Goal: Check status: Check status

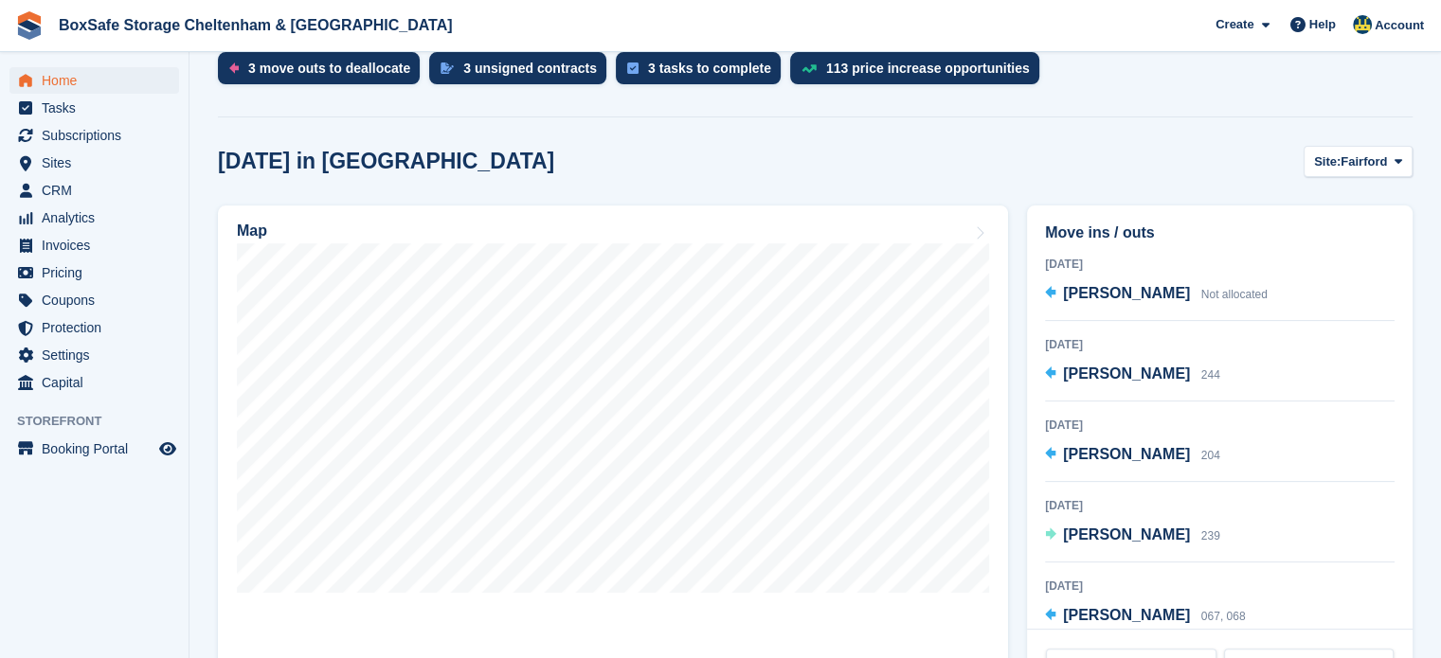
scroll to position [212, 0]
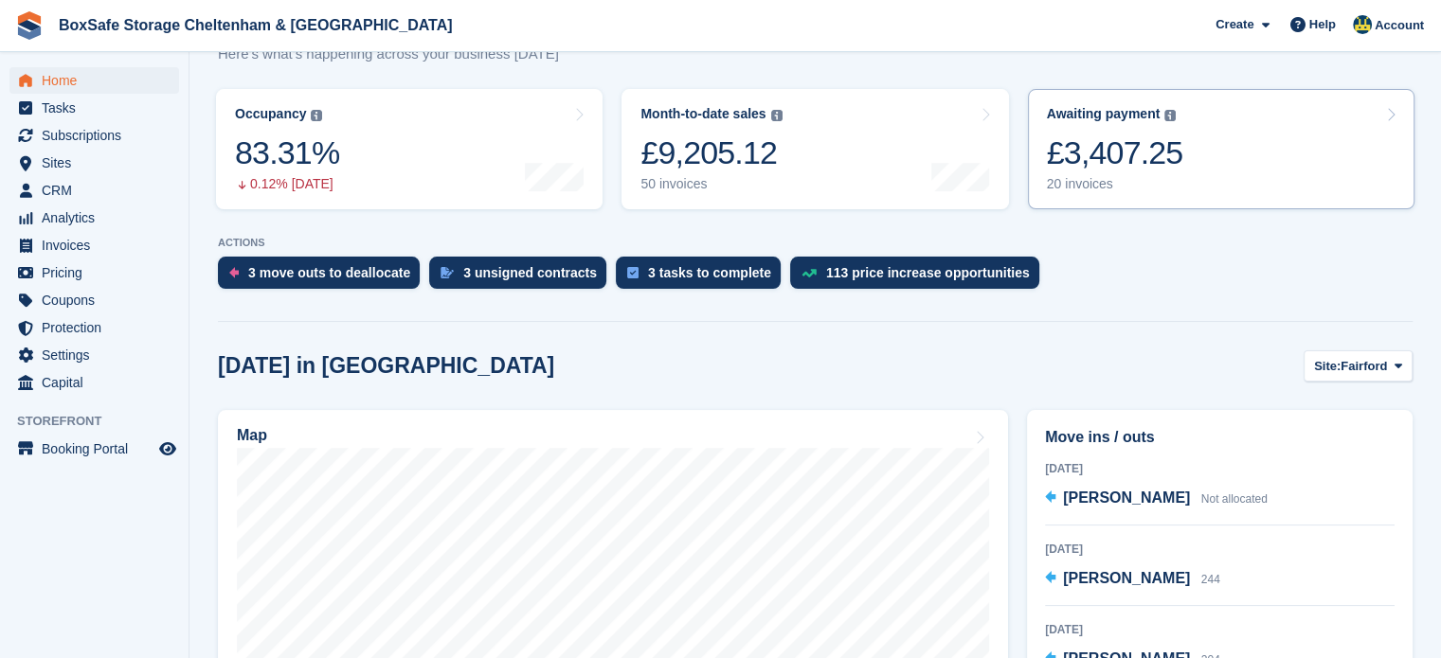
click at [1136, 147] on div "£3,407.25" at bounding box center [1115, 153] width 136 height 39
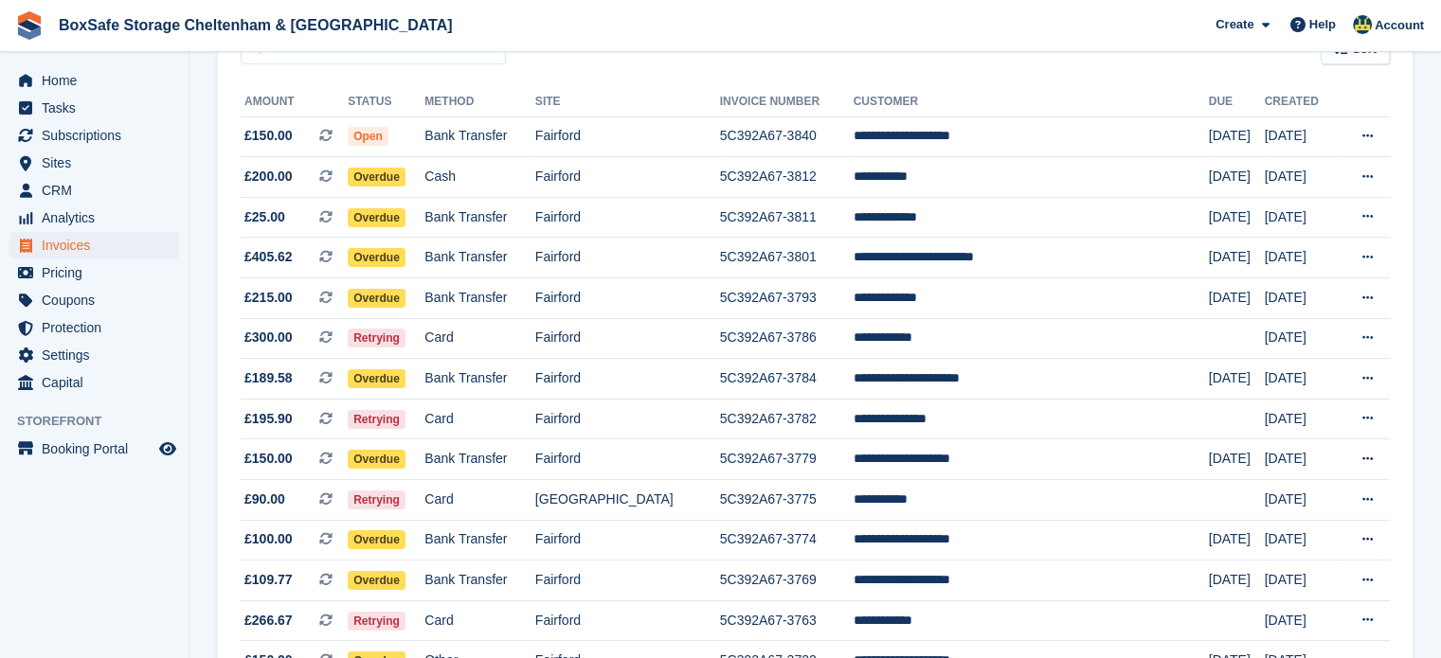
scroll to position [203, 0]
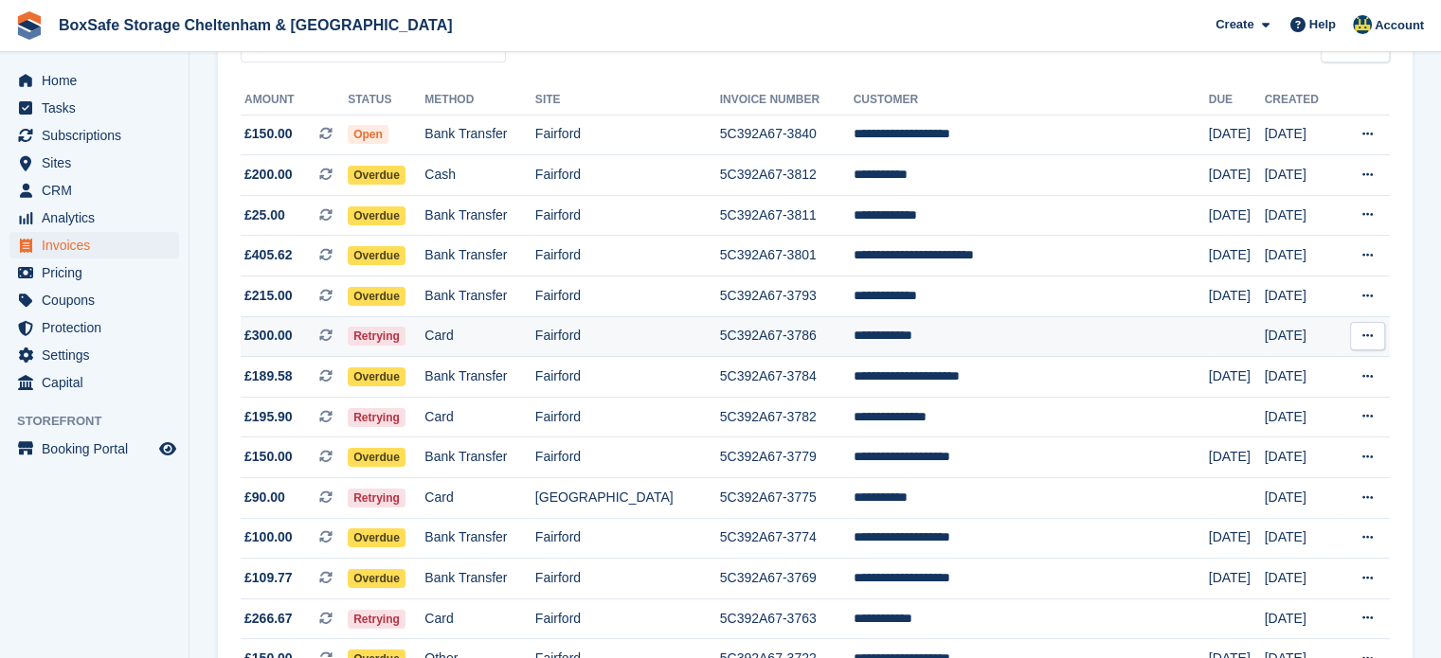
click at [921, 348] on td "**********" at bounding box center [1030, 336] width 355 height 41
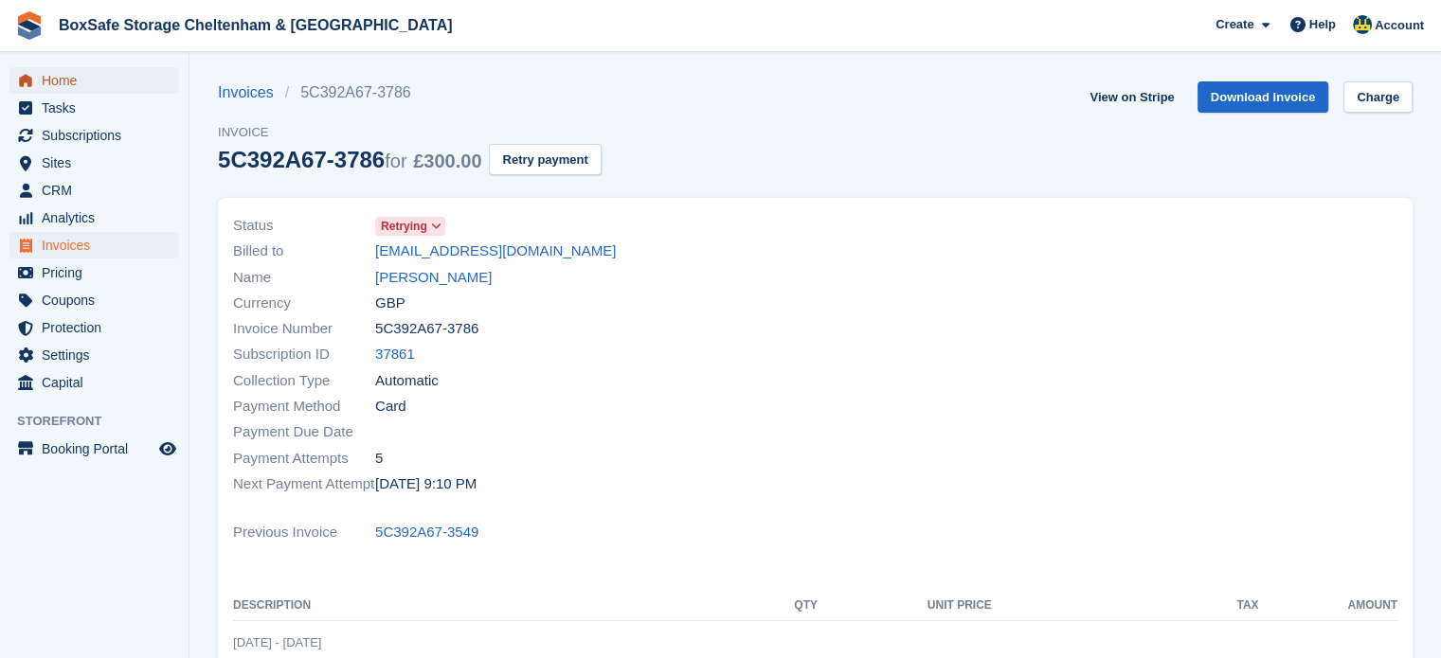
click at [76, 90] on span "Home" at bounding box center [99, 80] width 114 height 27
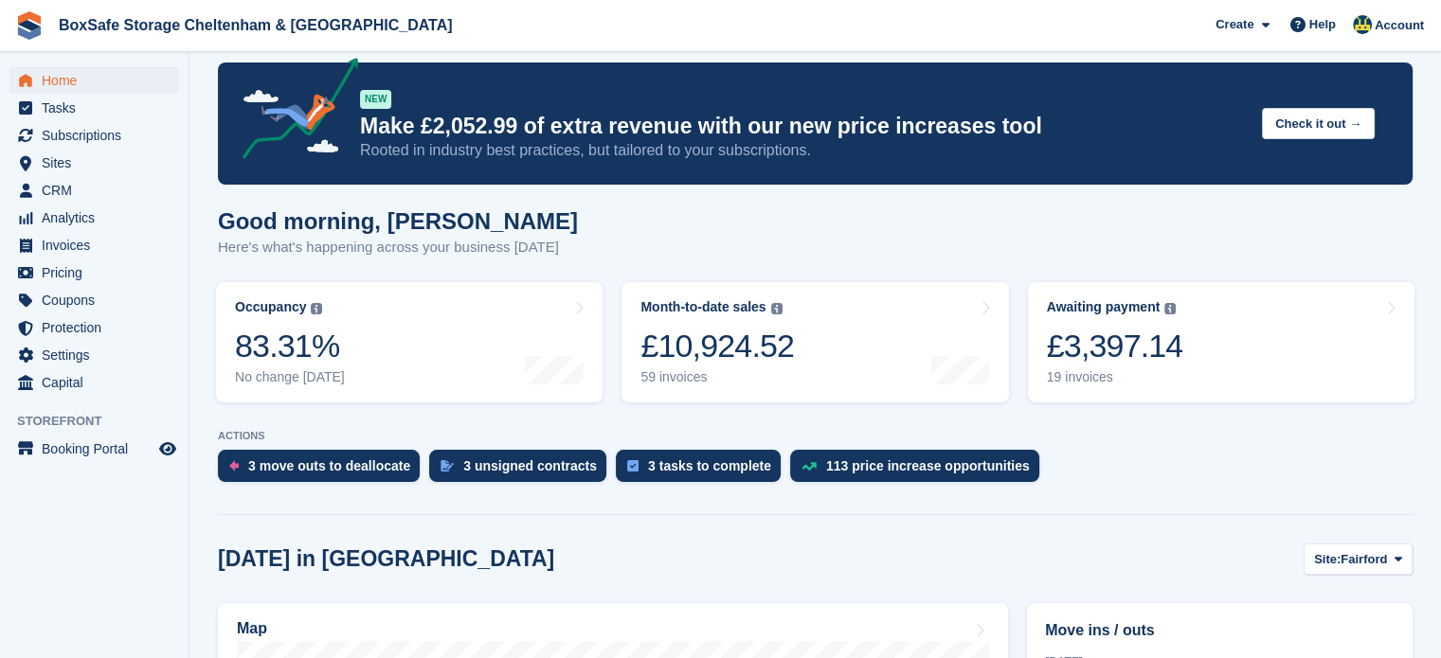
scroll to position [16, 0]
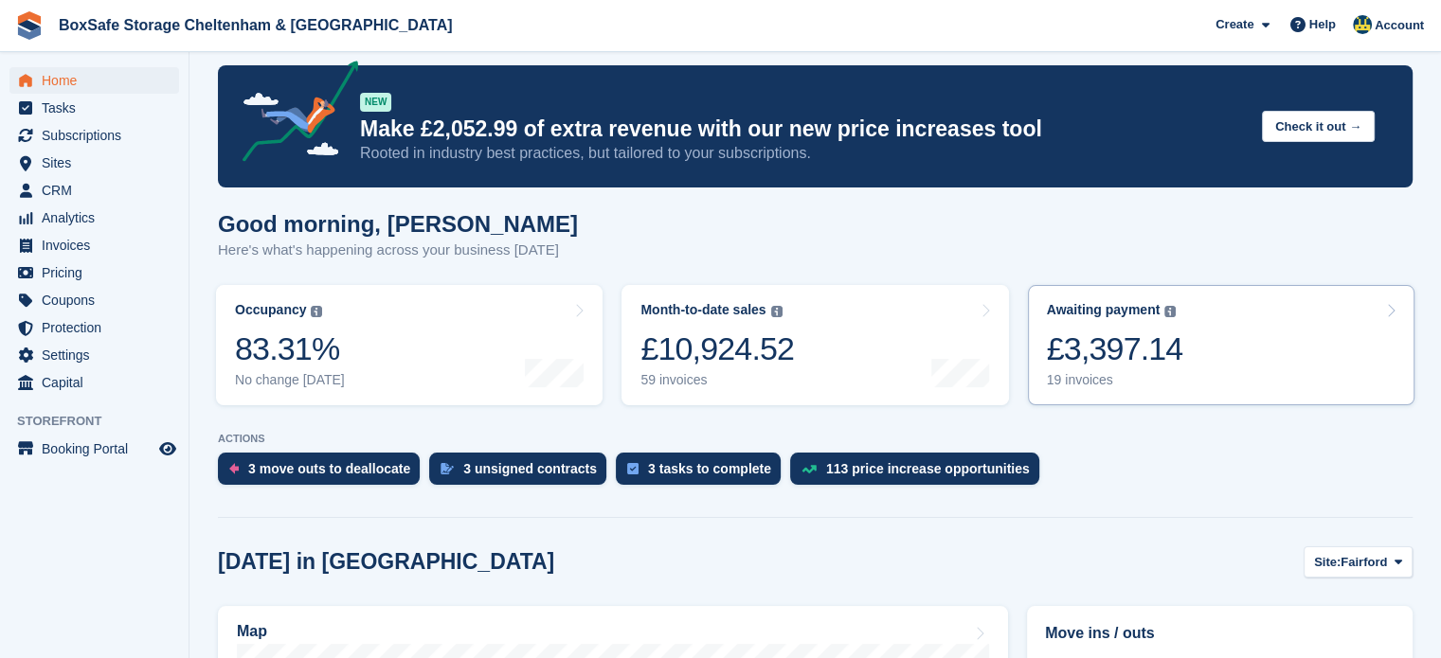
click at [1280, 356] on link "Awaiting payment The total outstanding balance on all open invoices. £3,397.14 …" at bounding box center [1221, 345] width 386 height 120
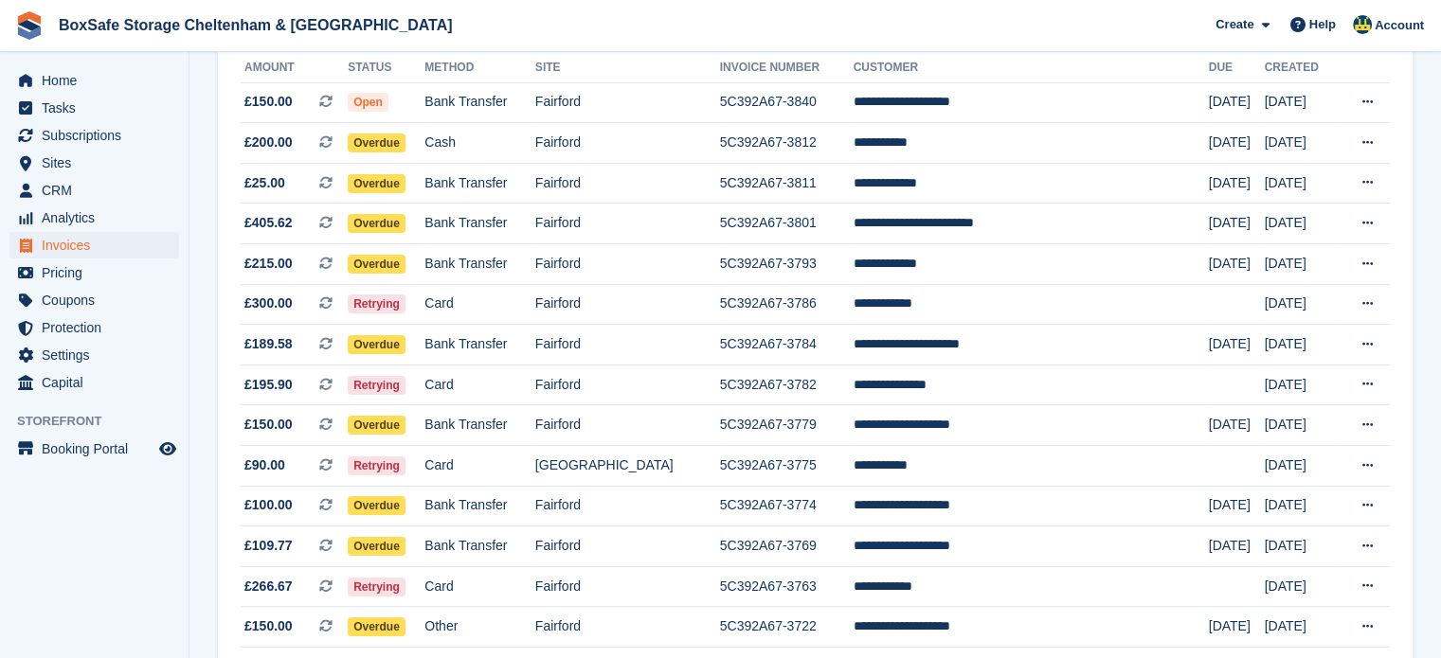
scroll to position [230, 0]
